Goal: Transaction & Acquisition: Subscribe to service/newsletter

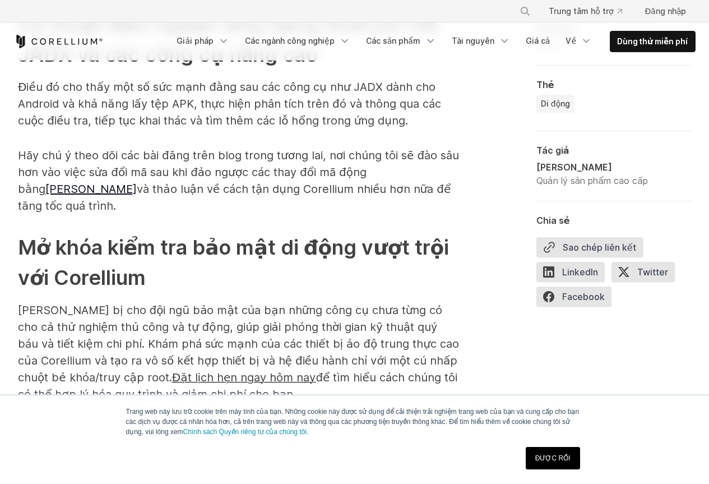
scroll to position [5827, 0]
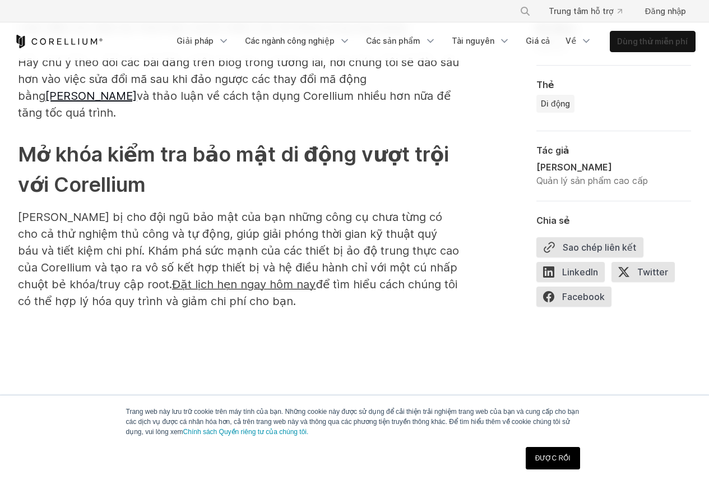
click at [660, 42] on font "Dùng thử miễn phí" at bounding box center [652, 41] width 71 height 10
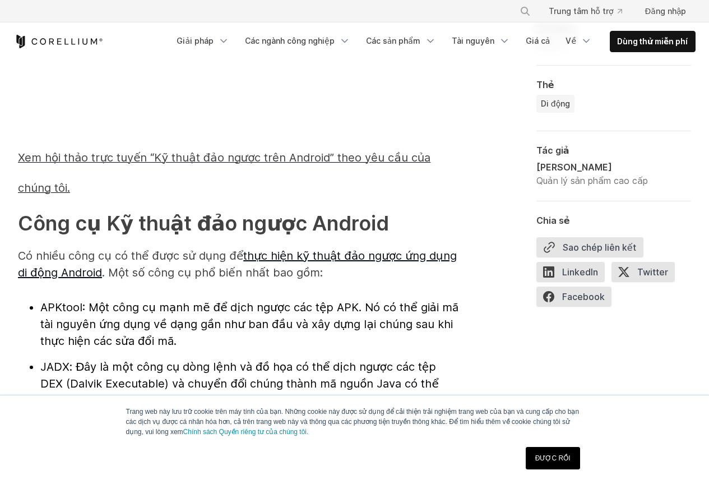
scroll to position [1103, 0]
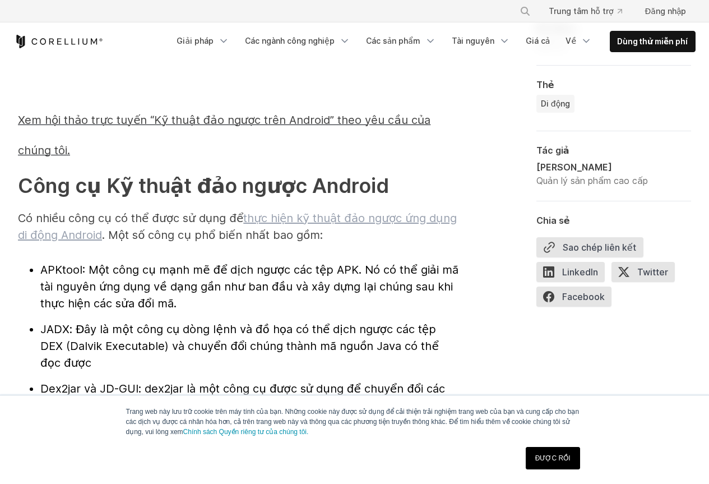
click at [316, 217] on font "thực hiện kỹ thuật đảo ngược ứng dụng di động Android" at bounding box center [237, 226] width 439 height 30
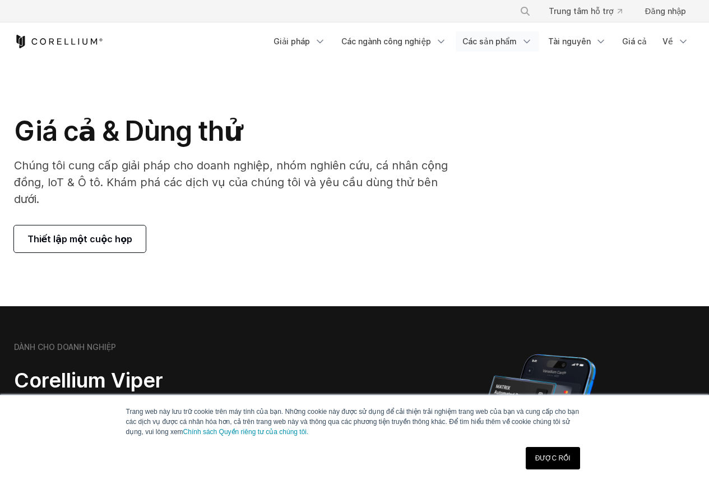
click at [531, 44] on icon "Menu điều hướng" at bounding box center [526, 41] width 11 height 11
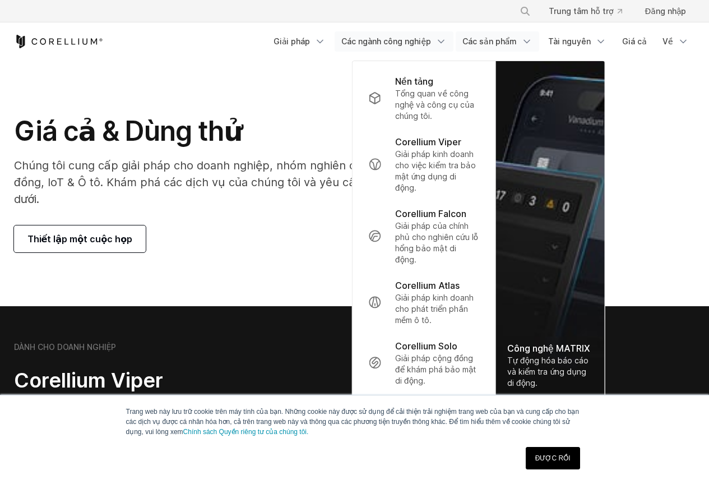
click at [445, 34] on link "Các ngành công nghiệp" at bounding box center [394, 41] width 119 height 20
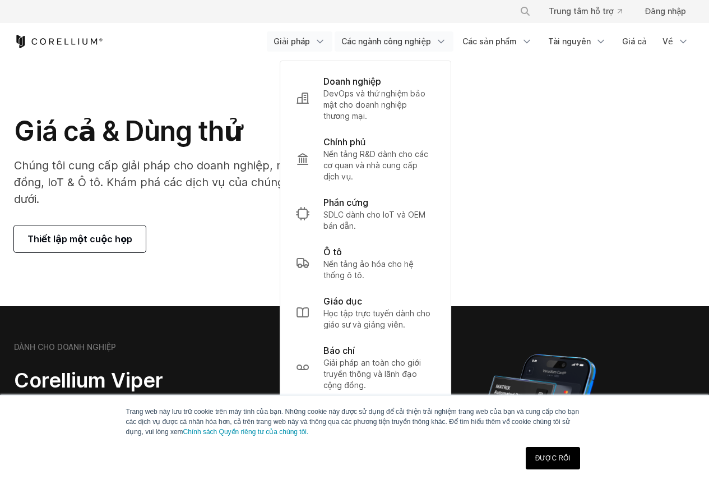
click at [326, 39] on icon "Menu điều hướng" at bounding box center [319, 41] width 11 height 11
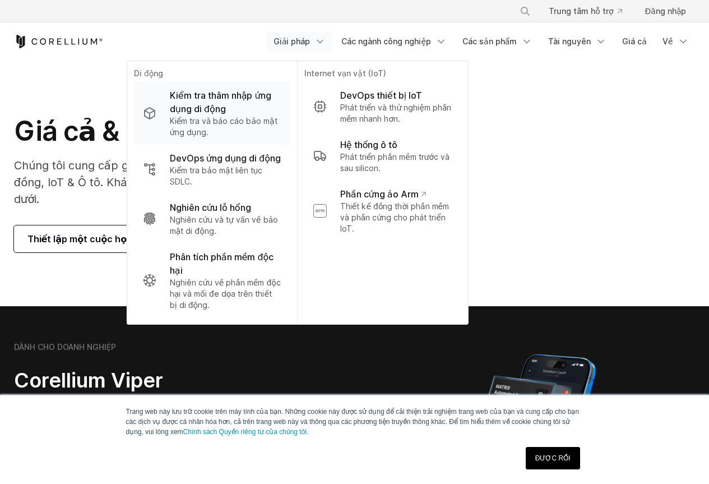
click at [230, 103] on font "Kiểm tra thâm nhập ứng dụng di động" at bounding box center [220, 102] width 101 height 25
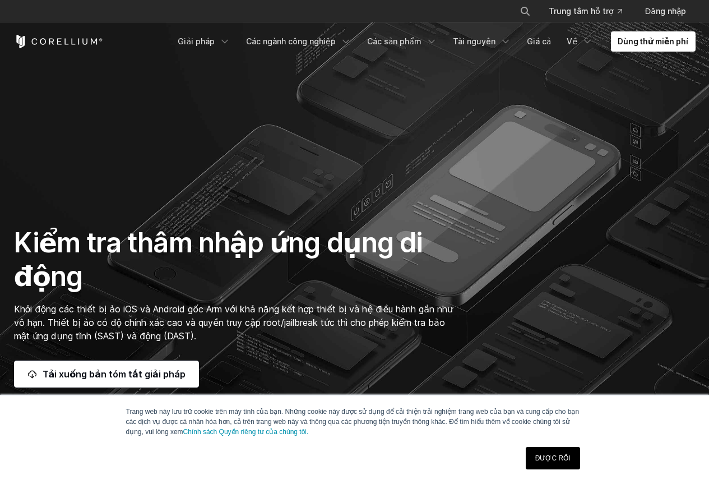
scroll to position [112, 0]
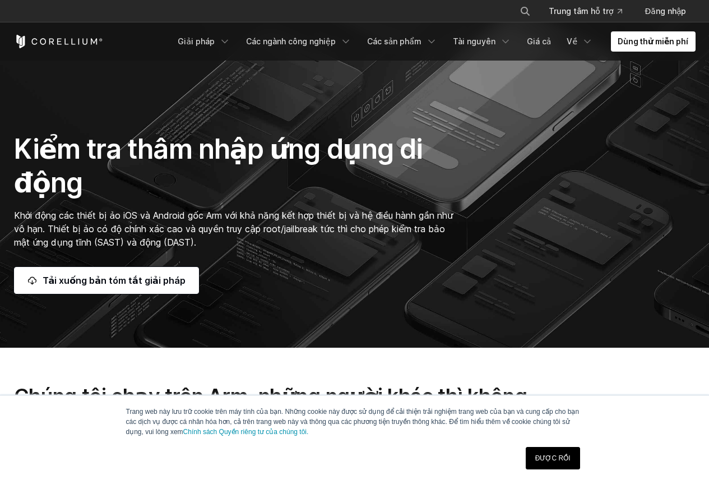
click at [539, 466] on link "ĐƯỢC RỒI" at bounding box center [553, 458] width 54 height 22
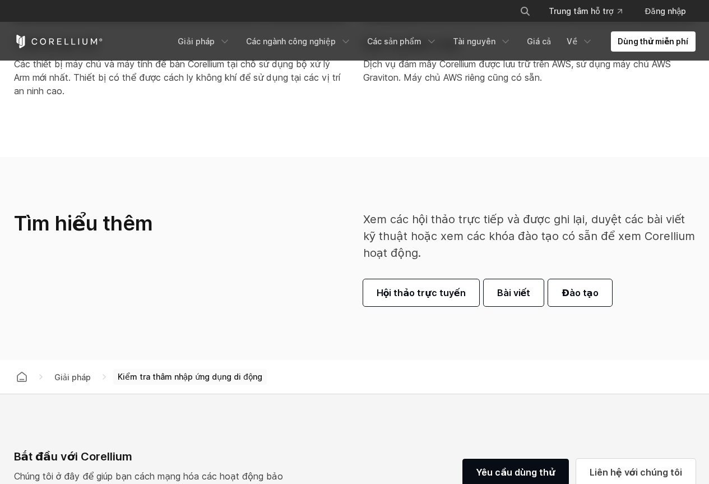
scroll to position [280, 0]
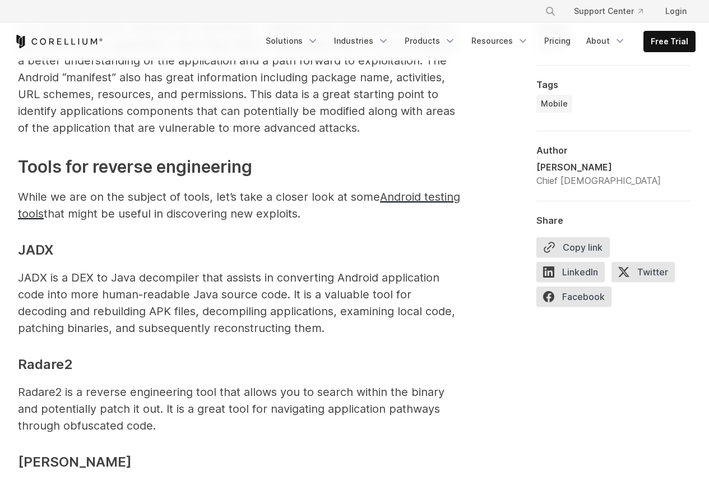
scroll to position [1867, 0]
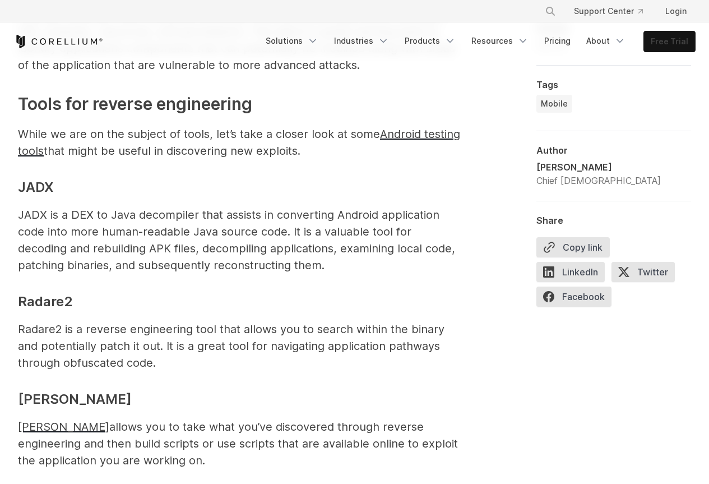
click at [664, 37] on link "Free Trial" at bounding box center [669, 41] width 51 height 20
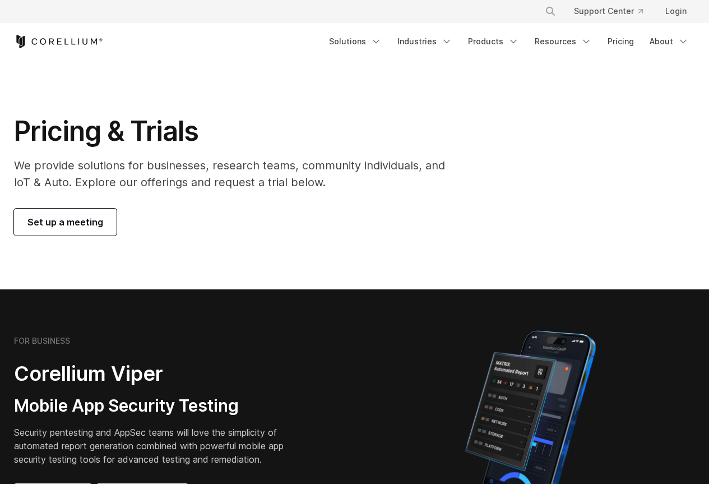
click at [88, 219] on span "Set up a meeting" at bounding box center [65, 221] width 76 height 13
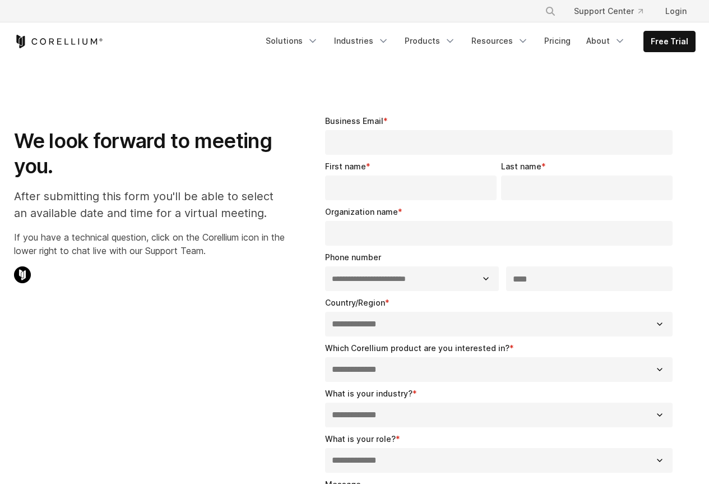
select select "**"
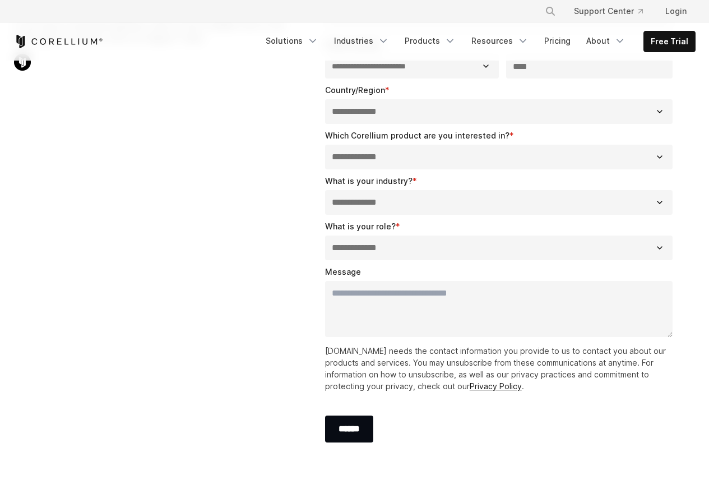
scroll to position [207, 0]
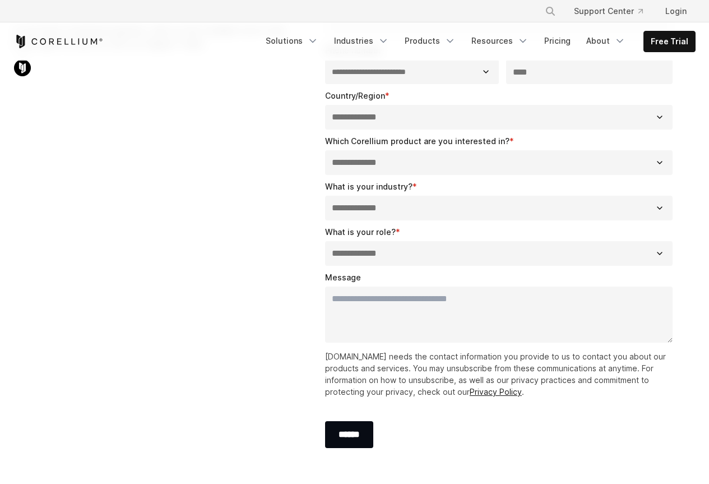
click at [328, 455] on div "******" at bounding box center [501, 434] width 353 height 49
click at [331, 450] on div "******" at bounding box center [501, 434] width 353 height 49
click at [341, 431] on input "******" at bounding box center [349, 434] width 48 height 27
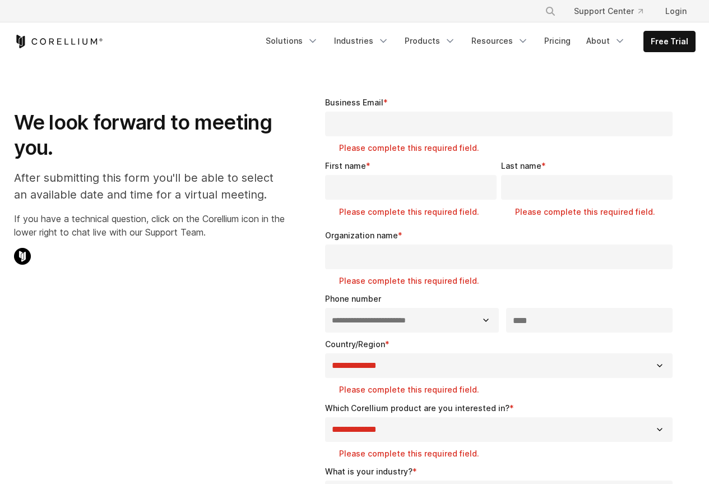
scroll to position [0, 0]
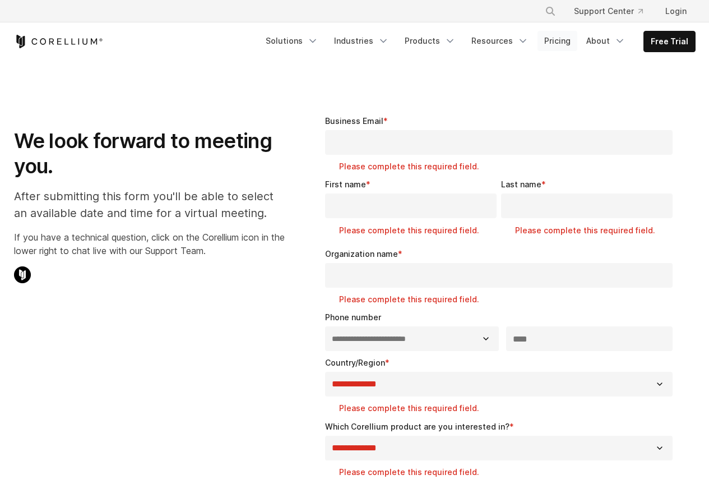
click at [557, 40] on link "Pricing" at bounding box center [558, 41] width 40 height 20
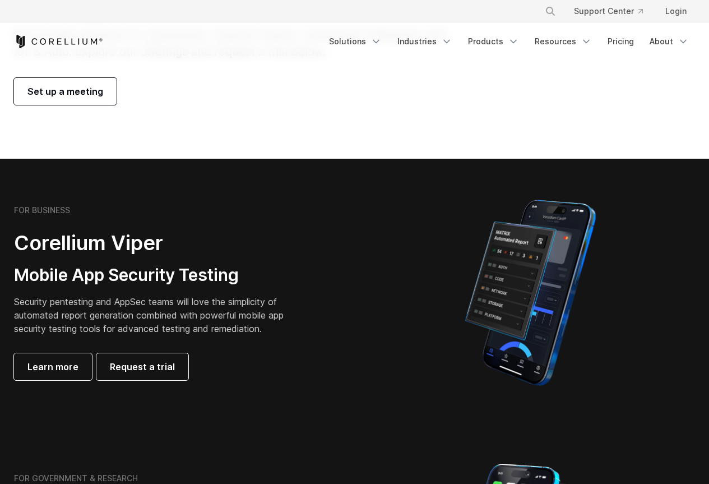
scroll to position [150, 0]
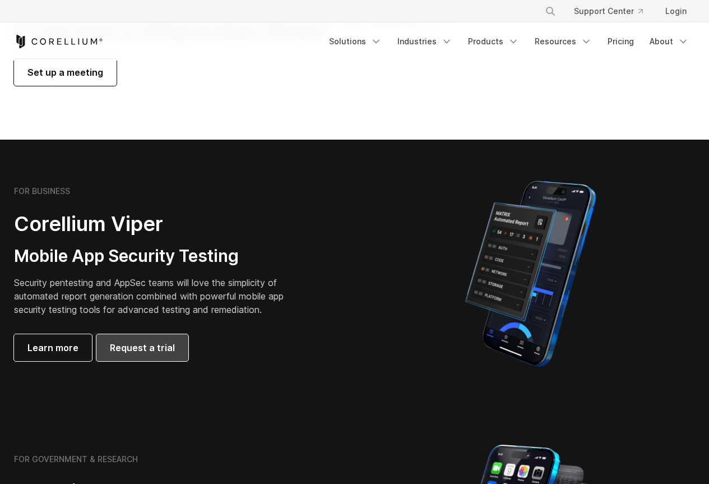
click at [111, 349] on span "Request a trial" at bounding box center [142, 347] width 65 height 13
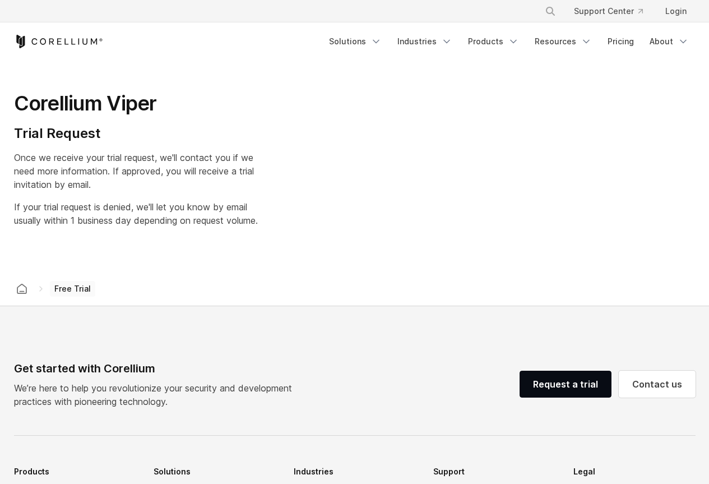
scroll to position [75, 0]
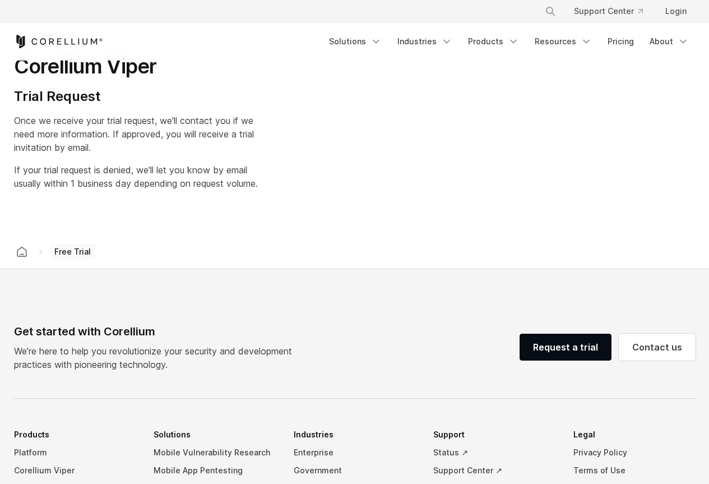
select select "**"
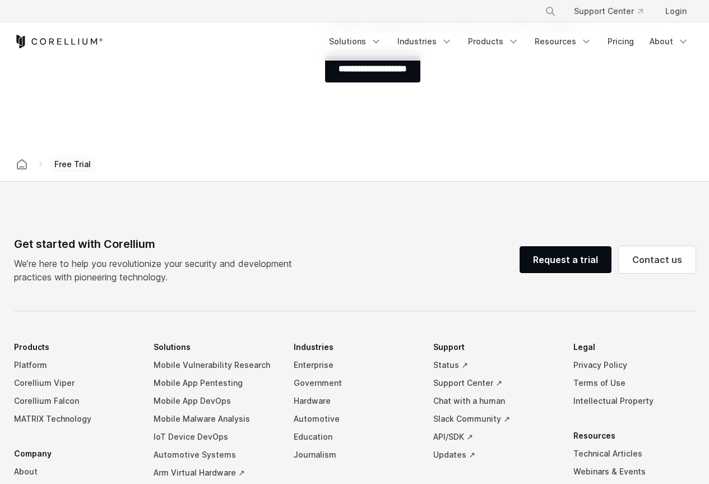
scroll to position [784, 0]
